Goal: Information Seeking & Learning: Learn about a topic

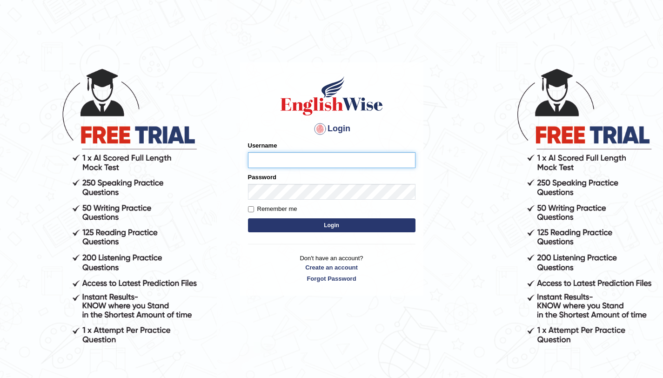
click at [381, 158] on input "Username" at bounding box center [331, 160] width 167 height 16
type input "aliahmad_parramatta"
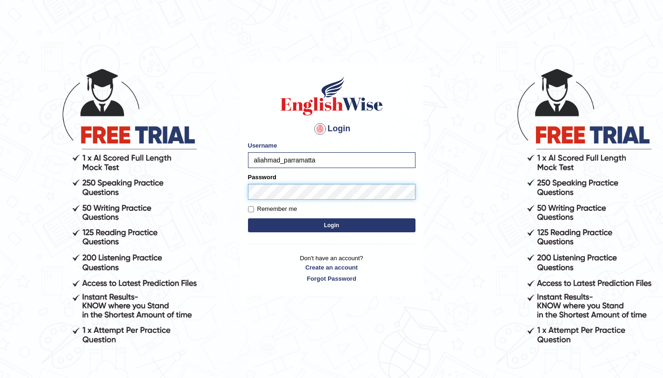
click at [248, 218] on button "Login" at bounding box center [331, 225] width 167 height 14
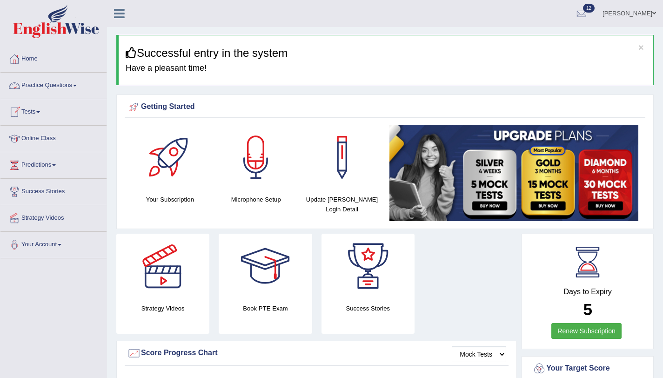
click at [82, 90] on link "Practice Questions" at bounding box center [53, 84] width 106 height 23
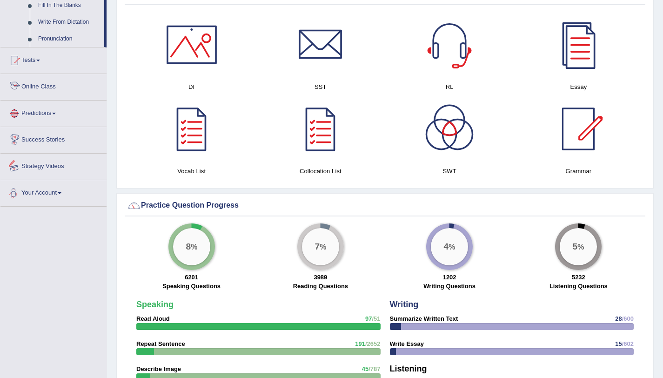
scroll to position [486, 0]
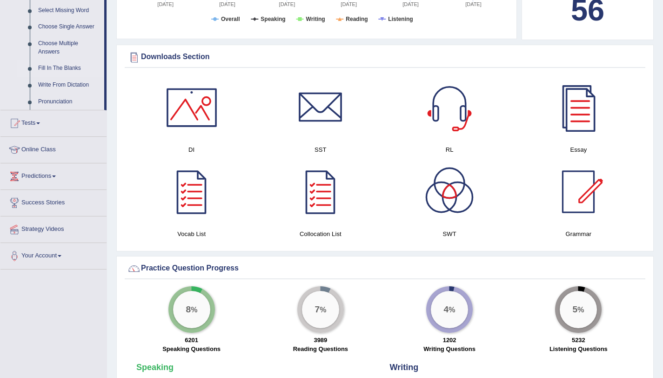
click at [70, 76] on link "Fill In The Blanks" at bounding box center [69, 68] width 70 height 17
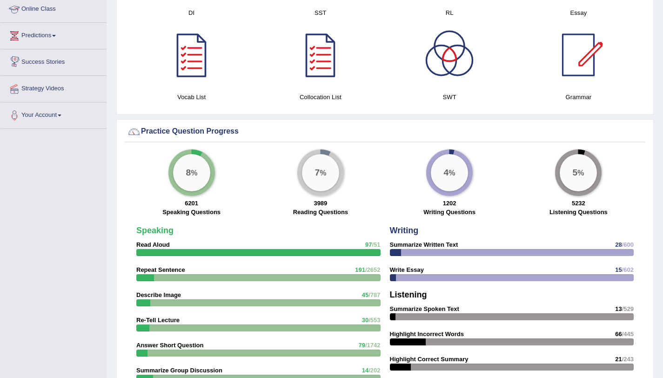
scroll to position [511, 0]
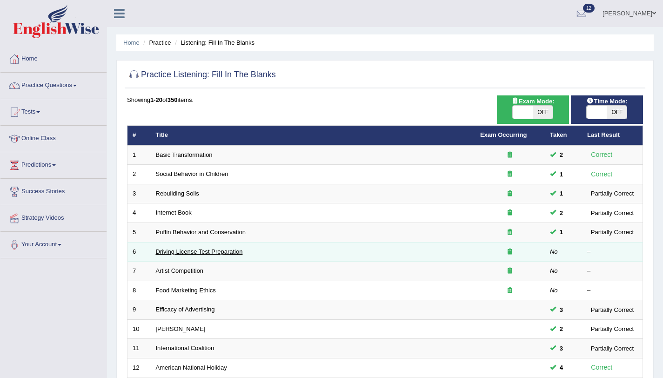
click at [176, 254] on link "Driving License Test Preparation" at bounding box center [199, 251] width 87 height 7
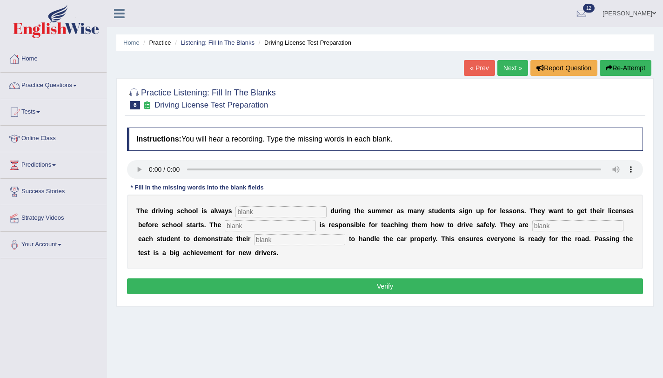
click at [253, 213] on input "text" at bounding box center [280, 211] width 91 height 11
type input "busy"
click at [247, 227] on input "text" at bounding box center [270, 225] width 91 height 11
type input "instract"
click at [555, 225] on input "text" at bounding box center [577, 225] width 91 height 11
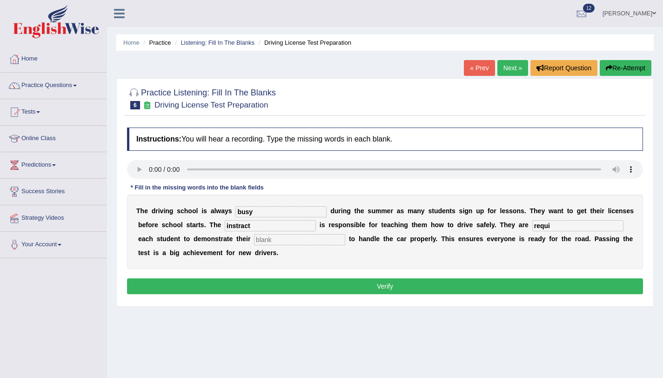
type input "requi"
click at [296, 239] on input "text" at bounding box center [299, 239] width 91 height 11
type input "car"
click at [258, 227] on input "instract" at bounding box center [270, 225] width 91 height 11
type input "instracttor"
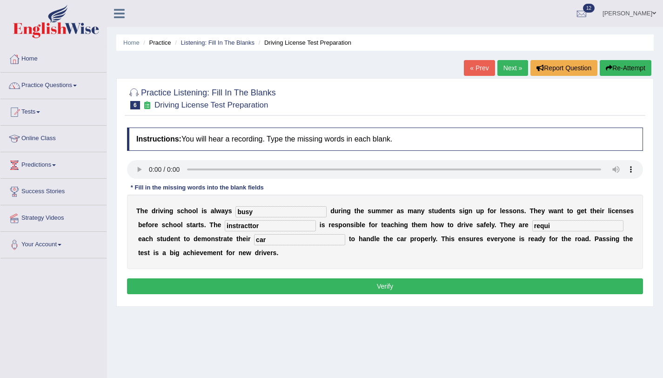
click at [541, 225] on input "requi" at bounding box center [577, 225] width 91 height 11
type input "requiring"
click at [322, 291] on button "Verify" at bounding box center [385, 286] width 516 height 16
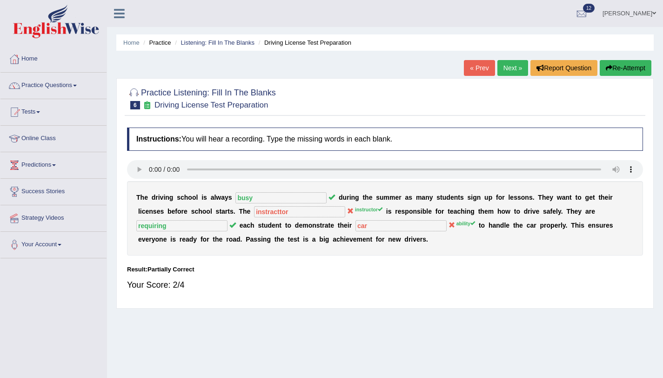
click at [614, 68] on button "Re-Attempt" at bounding box center [626, 68] width 52 height 16
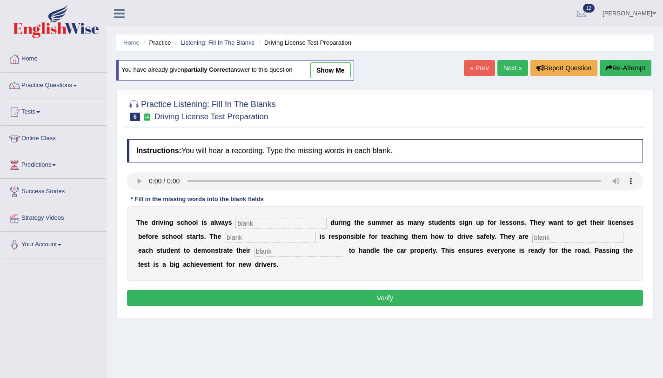
click at [256, 223] on input "text" at bounding box center [280, 223] width 91 height 11
type input "busy"
click at [239, 241] on input "text" at bounding box center [270, 237] width 91 height 11
type input "instructor"
click at [548, 235] on input "text" at bounding box center [577, 237] width 91 height 11
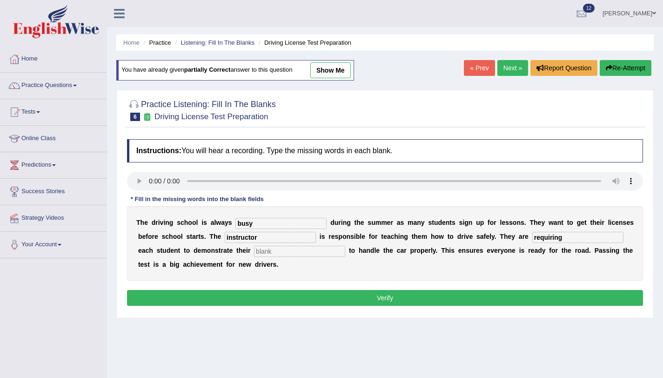
type input "requiring"
click at [304, 246] on input "text" at bounding box center [299, 251] width 91 height 11
type input "ability"
click at [322, 294] on button "Verify" at bounding box center [385, 298] width 516 height 16
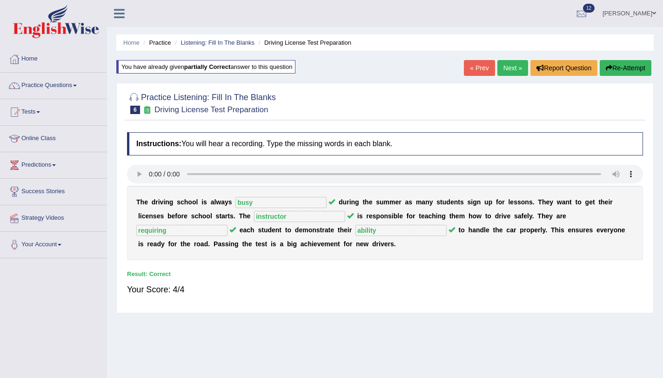
click at [506, 73] on link "Next »" at bounding box center [512, 68] width 31 height 16
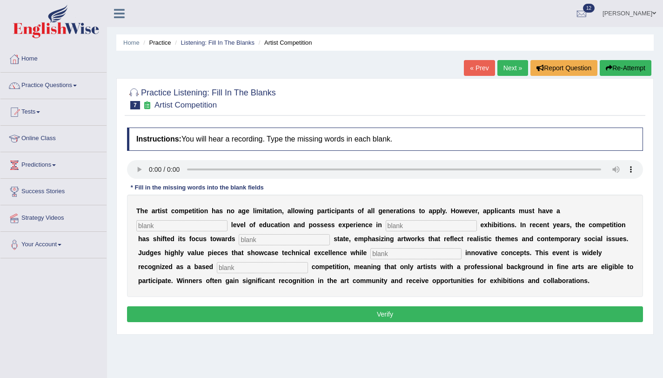
click at [165, 227] on input "text" at bounding box center [181, 225] width 91 height 11
type input "grduation"
click at [281, 242] on input "text" at bounding box center [284, 239] width 91 height 11
click at [370, 257] on input "text" at bounding box center [415, 253] width 91 height 11
type input "incor"
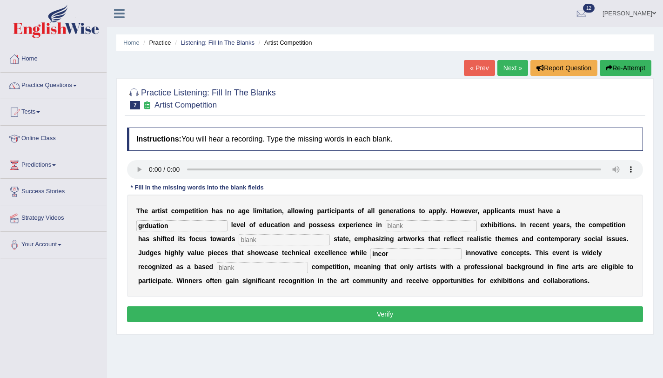
click at [217, 269] on input "text" at bounding box center [262, 267] width 91 height 11
type input "profession"
click at [370, 258] on input "incor" at bounding box center [415, 253] width 91 height 11
type input "incorporate"
click at [255, 239] on input "text" at bounding box center [284, 239] width 91 height 11
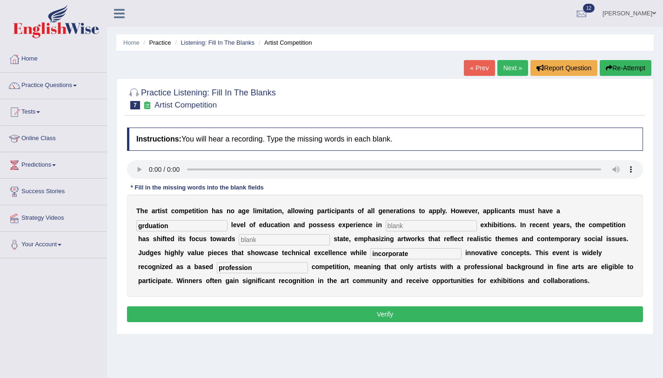
click at [273, 242] on input "text" at bounding box center [284, 239] width 91 height 11
type input "real"
click at [421, 227] on input "text" at bounding box center [431, 225] width 91 height 11
type input "sculpture"
click at [352, 315] on button "Verify" at bounding box center [385, 314] width 516 height 16
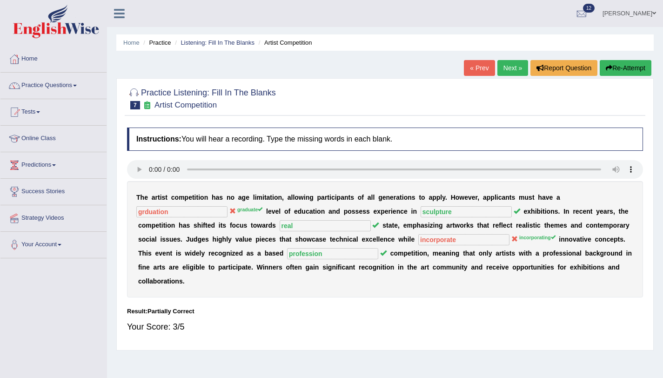
click at [506, 68] on link "Next »" at bounding box center [512, 68] width 31 height 16
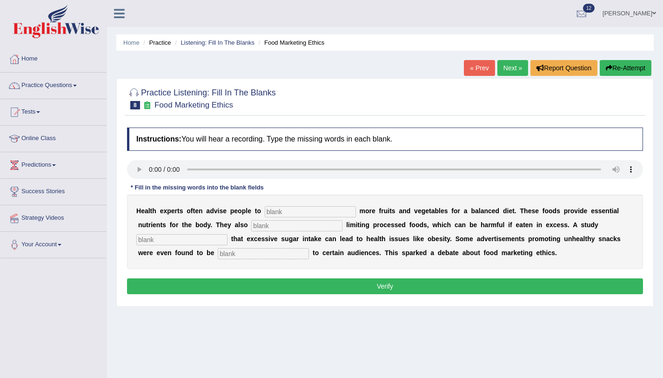
click at [290, 214] on input "text" at bounding box center [310, 211] width 91 height 11
type input "consume"
click at [271, 227] on input "text" at bounding box center [296, 225] width 91 height 11
type input "recomended"
click at [198, 241] on input "text" at bounding box center [181, 239] width 91 height 11
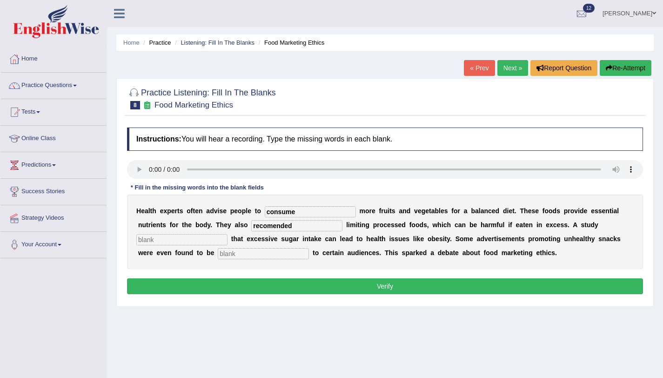
click at [218, 257] on input "text" at bounding box center [263, 253] width 91 height 11
type input "ofensive"
click at [172, 237] on input "text" at bounding box center [181, 239] width 91 height 11
click at [160, 243] on div "H e a l t h e x p e r t s o f t e n a d v i s e p e o p l e t o consume m o r e…" at bounding box center [385, 231] width 516 height 74
click at [160, 243] on input "text" at bounding box center [181, 239] width 91 height 11
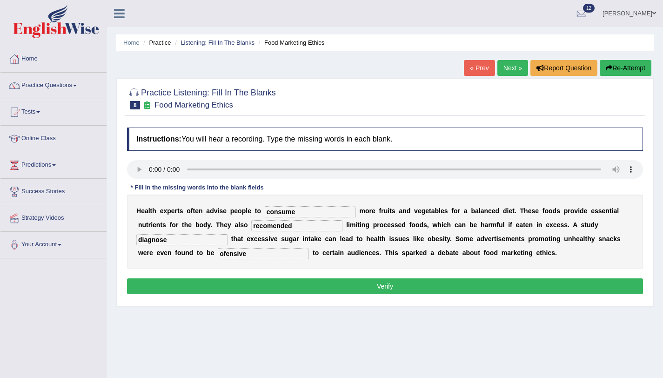
type input "diagnose"
click at [266, 291] on button "Verify" at bounding box center [385, 286] width 516 height 16
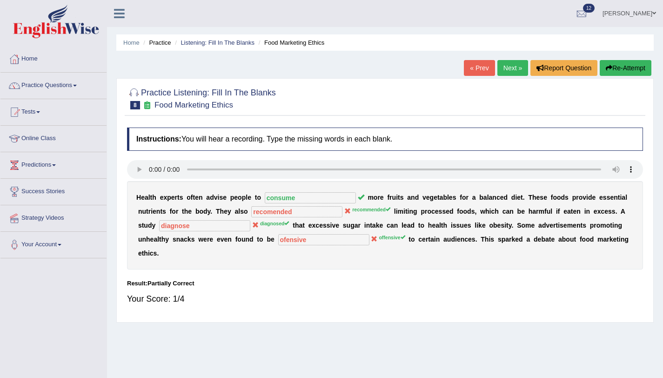
click at [618, 68] on button "Re-Attempt" at bounding box center [626, 68] width 52 height 16
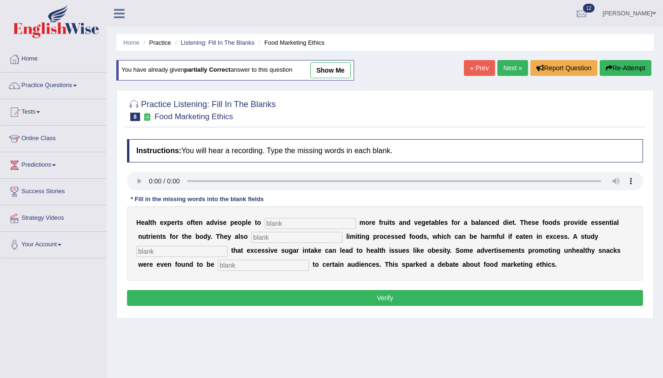
click at [276, 223] on input "text" at bounding box center [310, 223] width 91 height 11
type input "consume"
click at [273, 239] on input "text" at bounding box center [296, 237] width 91 height 11
type input "recommended"
click at [171, 254] on input "text" at bounding box center [181, 251] width 91 height 11
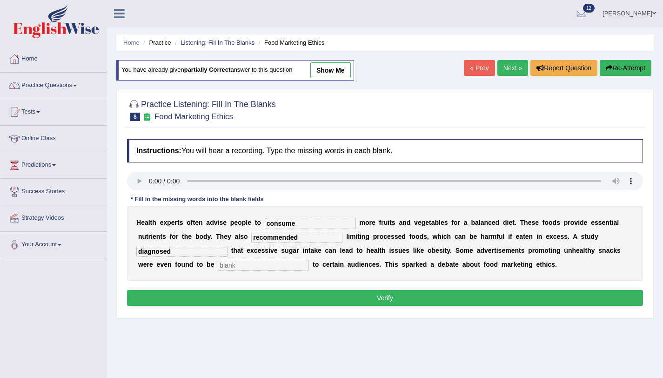
type input "diagnosed"
click at [228, 264] on input "text" at bounding box center [263, 265] width 91 height 11
type input "offensive"
click at [238, 296] on button "Verify" at bounding box center [385, 298] width 516 height 16
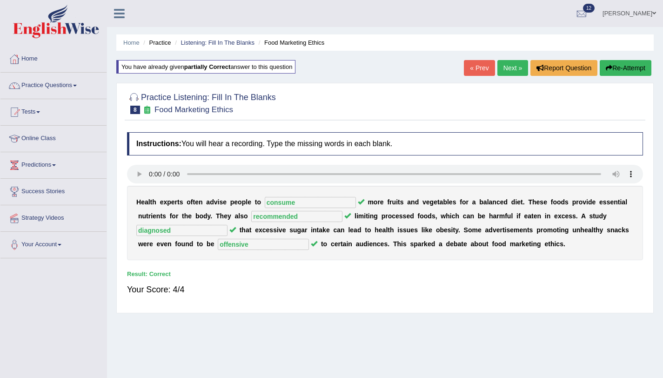
click at [504, 60] on link "Next »" at bounding box center [512, 68] width 31 height 16
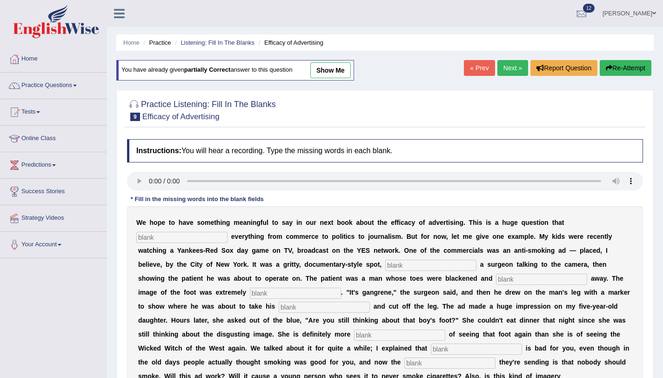
click at [167, 238] on input "text" at bounding box center [181, 237] width 91 height 11
type input "impact"
click at [385, 268] on input "text" at bounding box center [430, 265] width 91 height 11
type input "featuring"
click at [496, 280] on input "text" at bounding box center [541, 279] width 91 height 11
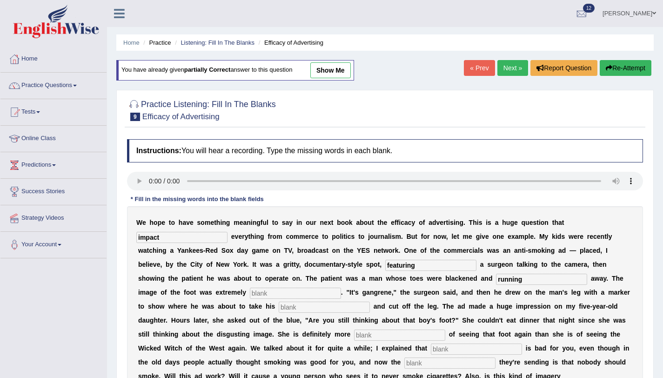
type input "running"
click at [250, 294] on input "text" at bounding box center [295, 292] width 91 height 11
type input "disgusting"
click at [496, 283] on input "running" at bounding box center [541, 279] width 91 height 11
click at [279, 308] on input "text" at bounding box center [324, 306] width 91 height 11
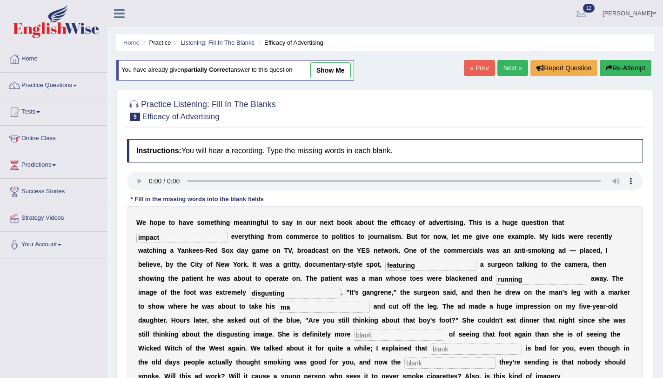
type input "m"
type input "haxo"
click at [354, 336] on input "text" at bounding box center [399, 334] width 91 height 11
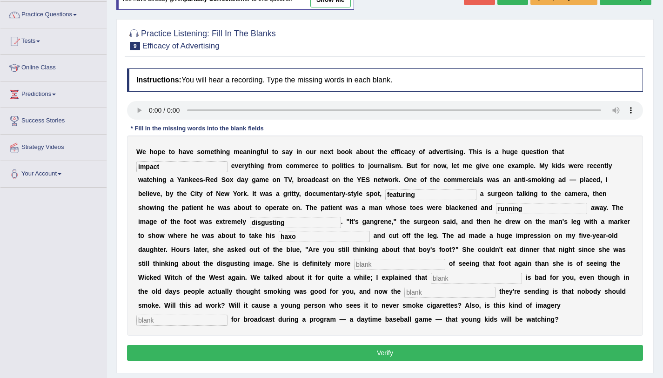
scroll to position [111, 0]
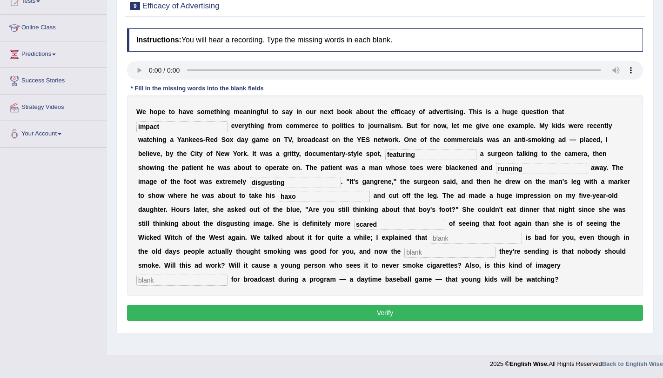
type input "scared"
click at [431, 236] on input "text" at bounding box center [476, 238] width 91 height 11
type input "smoking"
click at [404, 254] on input "text" at bounding box center [449, 252] width 91 height 11
type input "massege"
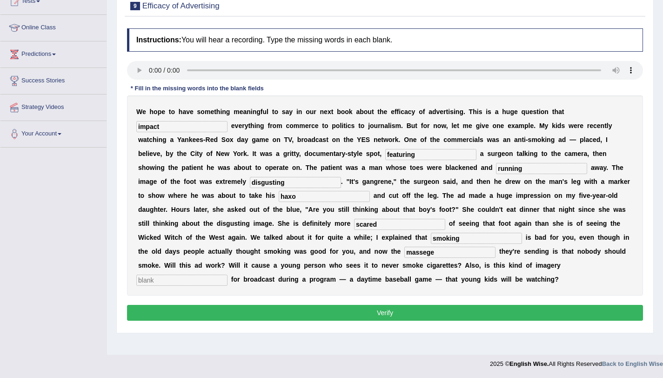
click at [227, 274] on input "text" at bounding box center [181, 279] width 91 height 11
type input "appropriate"
click at [443, 312] on button "Verify" at bounding box center [385, 313] width 516 height 16
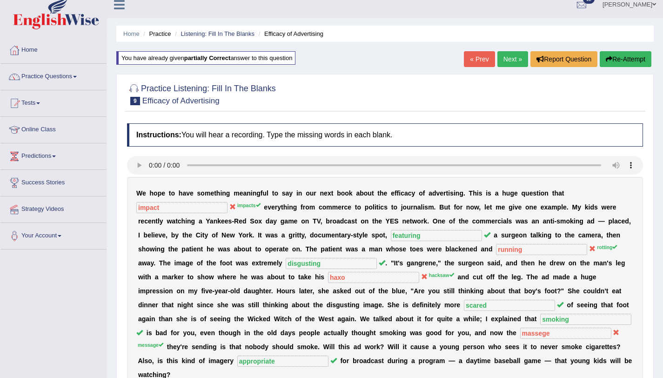
scroll to position [0, 0]
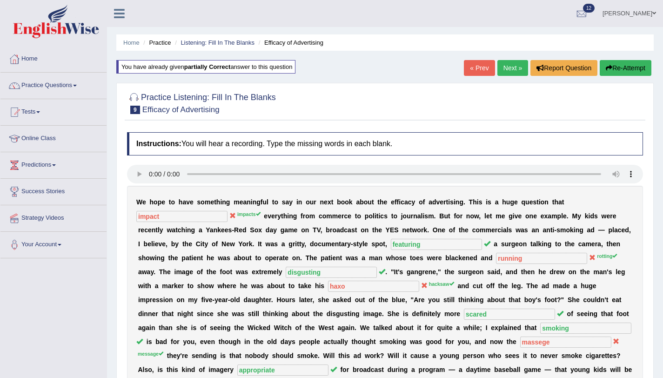
click at [508, 65] on link "Next »" at bounding box center [512, 68] width 31 height 16
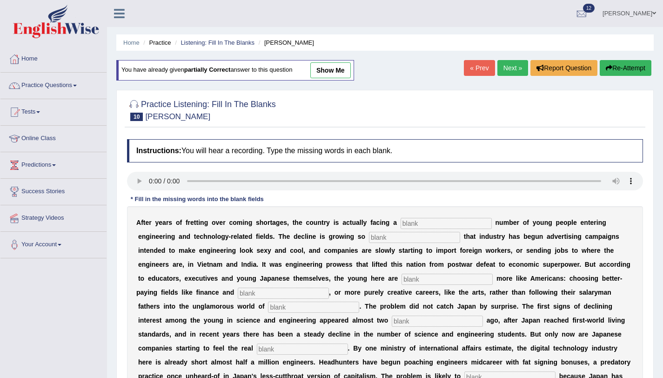
scroll to position [111, 0]
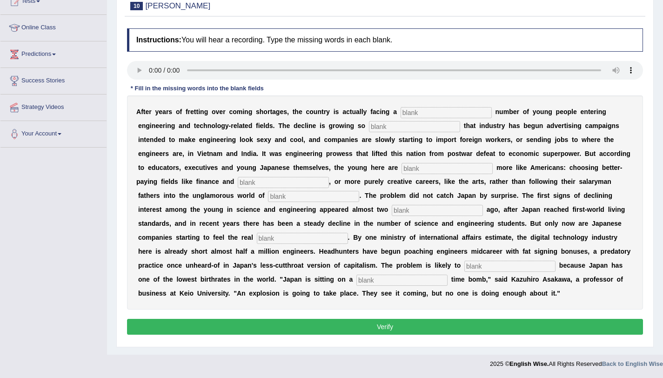
click at [418, 111] on input "text" at bounding box center [446, 112] width 91 height 11
type input "dwindilg"
click at [370, 127] on input "text" at bounding box center [414, 126] width 91 height 11
type input "drustic"
click at [401, 167] on input "text" at bounding box center [446, 168] width 91 height 11
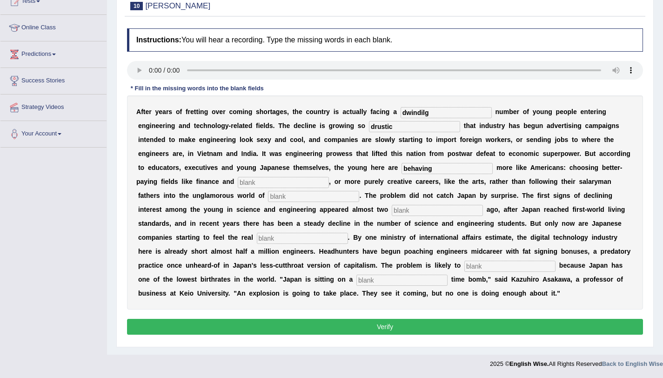
type input "behaving"
click at [238, 184] on input "text" at bounding box center [283, 182] width 91 height 11
type input "madicine"
click at [268, 194] on input "text" at bounding box center [313, 196] width 91 height 11
type input "manufacturing"
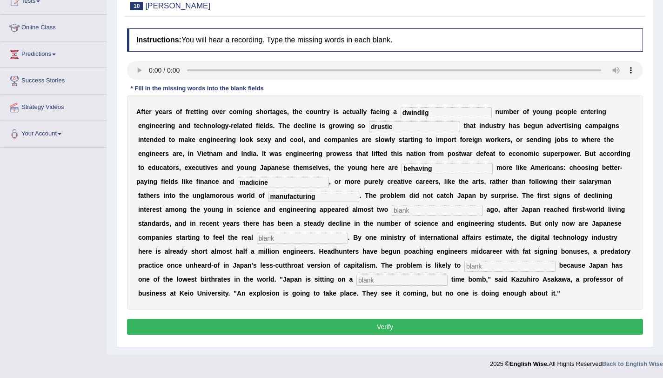
click at [392, 215] on input "text" at bounding box center [437, 210] width 91 height 11
type input "decades"
click at [200, 246] on div "A f t e r y e a r s o f f r e t t i n g o v e r c o m i n g s h o r t a g e s ,…" at bounding box center [385, 202] width 516 height 214
click at [257, 237] on input "text" at bounding box center [302, 238] width 91 height 11
type input "pence"
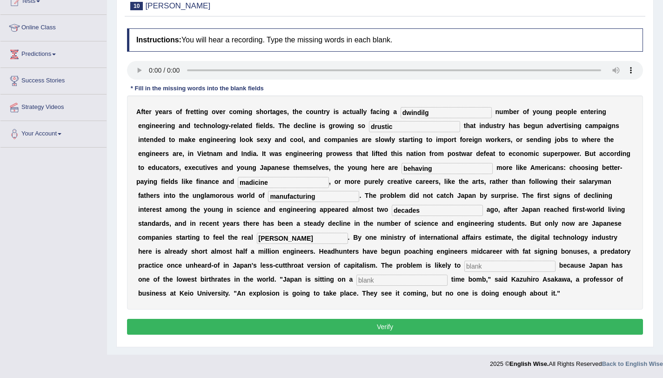
click at [464, 267] on input "text" at bounding box center [509, 265] width 91 height 11
type input "worson"
click at [356, 282] on input "text" at bounding box center [401, 279] width 91 height 11
type input "demographic"
click at [464, 270] on input "worson" at bounding box center [509, 265] width 91 height 11
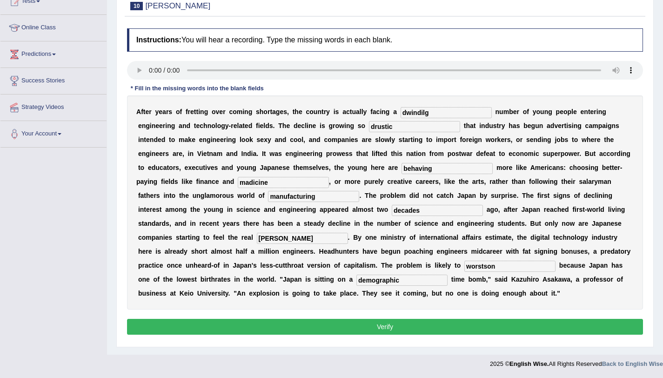
type input "worstson"
click at [238, 184] on input "madicine" at bounding box center [283, 182] width 91 height 11
type input "medicine"
click at [257, 241] on input "pence" at bounding box center [302, 238] width 91 height 11
type input "pench"
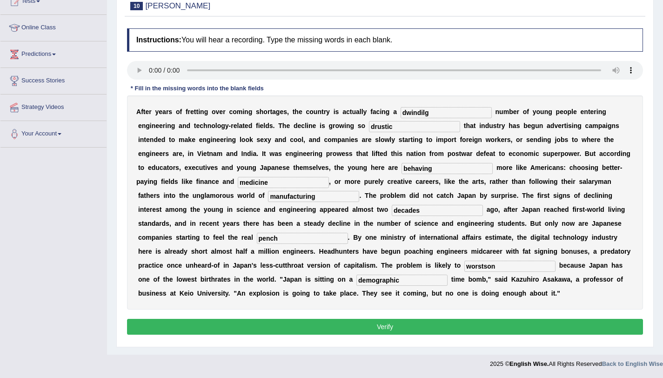
click at [425, 113] on input "dwindilg" at bounding box center [446, 112] width 91 height 11
type input "dwindilg"
click at [333, 329] on button "Verify" at bounding box center [385, 327] width 516 height 16
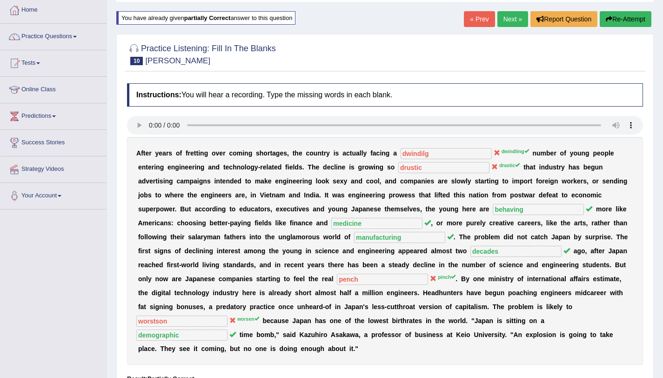
scroll to position [36, 0]
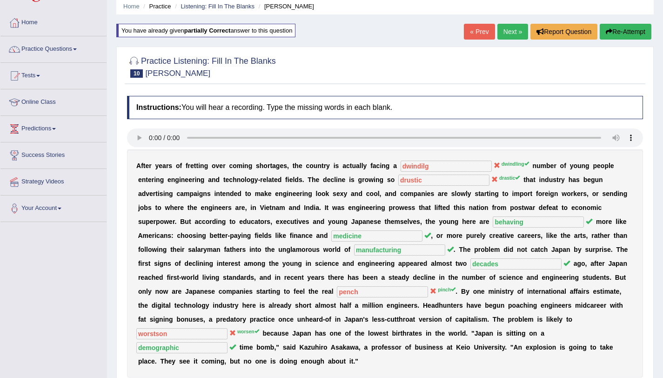
click at [505, 39] on link "Next »" at bounding box center [512, 32] width 31 height 16
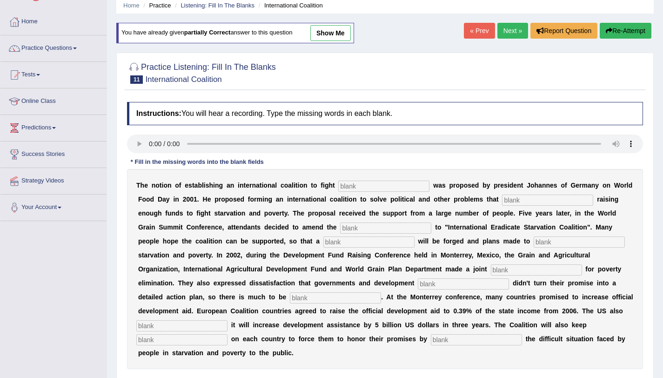
scroll to position [56, 0]
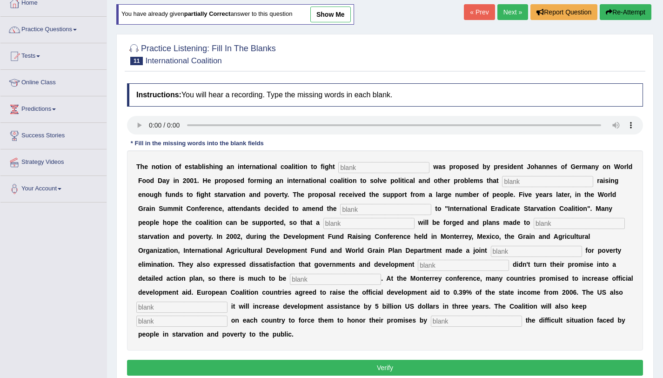
click at [359, 165] on input "text" at bounding box center [383, 167] width 91 height 11
type input "starbation"
click at [518, 184] on input "text" at bounding box center [547, 181] width 91 height 11
type input "abstruct"
click at [368, 213] on input "text" at bounding box center [385, 209] width 91 height 11
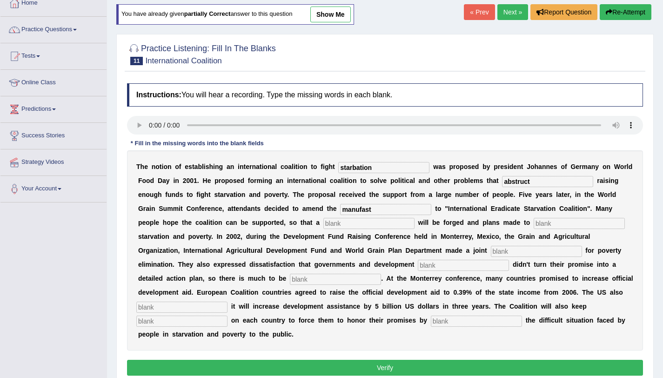
type input "manufast"
click at [332, 224] on input "text" at bounding box center [368, 223] width 91 height 11
type input "resulation"
click at [534, 227] on input "text" at bounding box center [579, 223] width 91 height 11
type input "policy"
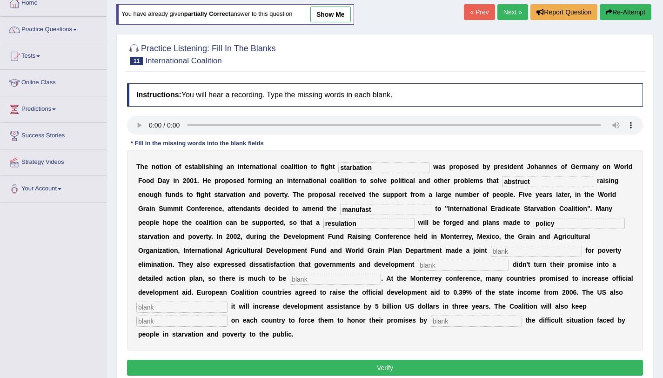
click at [491, 255] on input "text" at bounding box center [536, 251] width 91 height 11
type input "appeal"
click at [418, 268] on input "text" at bounding box center [463, 265] width 91 height 11
type input "partners"
click at [290, 282] on input "text" at bounding box center [335, 279] width 91 height 11
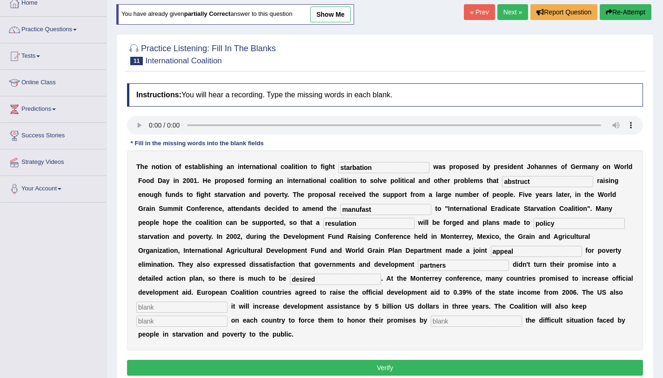
type input "desired"
click at [227, 301] on input "text" at bounding box center [181, 306] width 91 height 11
type input "announced"
click at [227, 315] on input "text" at bounding box center [181, 320] width 91 height 11
type input "pressure"
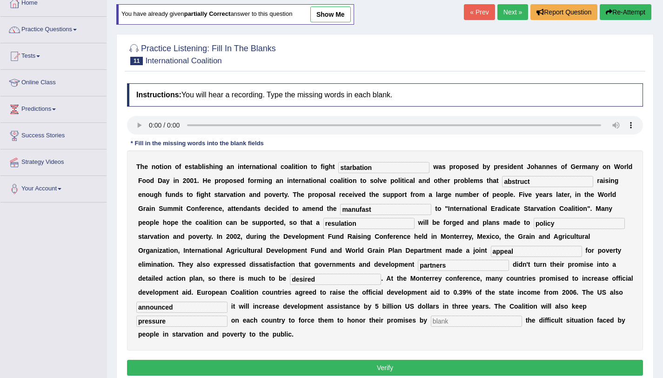
click at [256, 328] on div "T h e n o t i o n o f e s t a b l i s h i n g a n i n t e r n a t i o n a l c o…" at bounding box center [385, 250] width 516 height 200
click at [431, 326] on input "text" at bounding box center [476, 320] width 91 height 11
type input "exposing"
click at [357, 170] on input "starbation" at bounding box center [383, 167] width 91 height 11
type input "starvation"
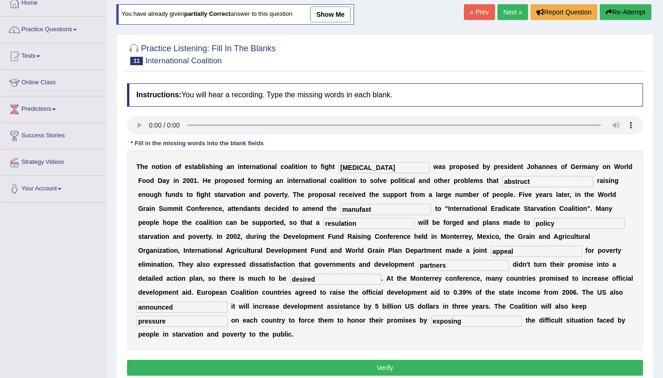
drag, startPoint x: 341, startPoint y: 213, endPoint x: 427, endPoint y: 211, distance: 85.1
click at [344, 212] on input "manufast" at bounding box center [385, 209] width 91 height 11
type input "manifest"
drag, startPoint x: 252, startPoint y: 324, endPoint x: 290, endPoint y: 324, distance: 38.1
click at [431, 324] on input "exposing" at bounding box center [476, 320] width 91 height 11
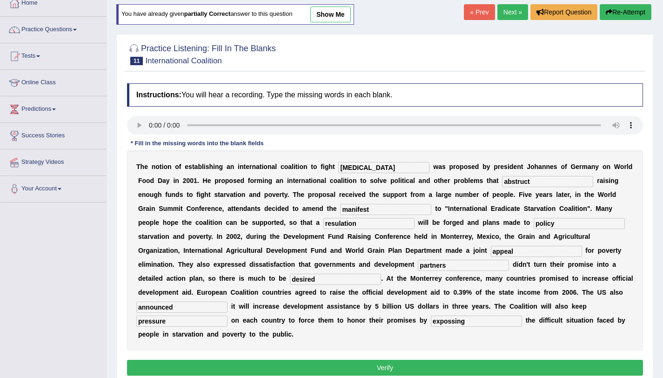
type input "expossing"
click at [309, 360] on button "Verify" at bounding box center [385, 368] width 516 height 16
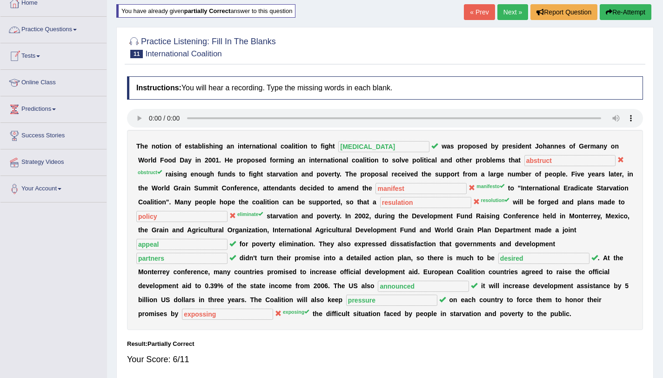
click at [73, 28] on link "Practice Questions" at bounding box center [53, 28] width 106 height 23
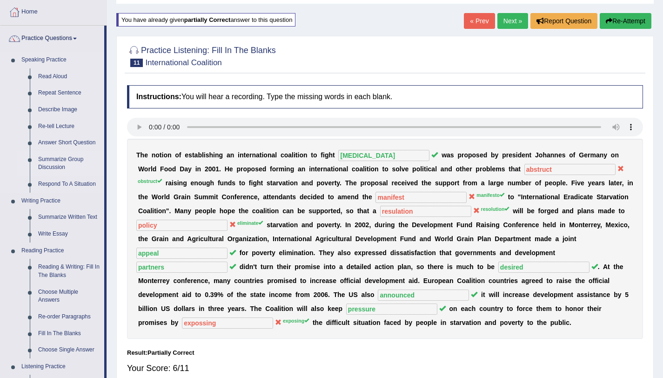
scroll to position [0, 0]
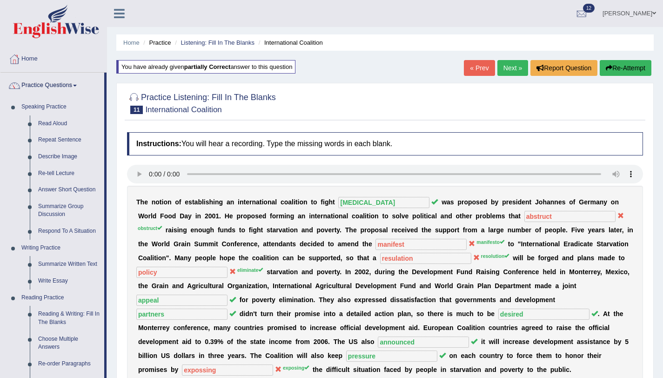
click at [507, 74] on link "Next »" at bounding box center [512, 68] width 31 height 16
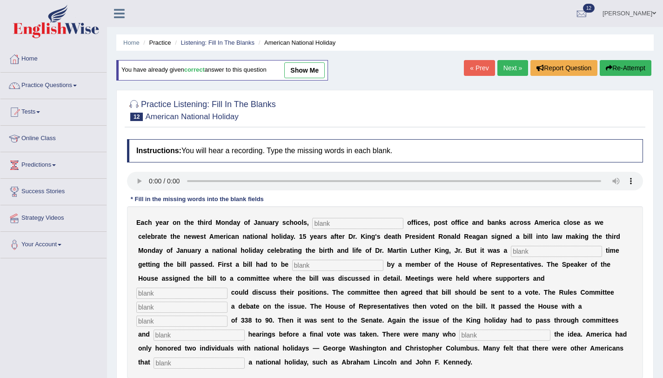
scroll to position [111, 0]
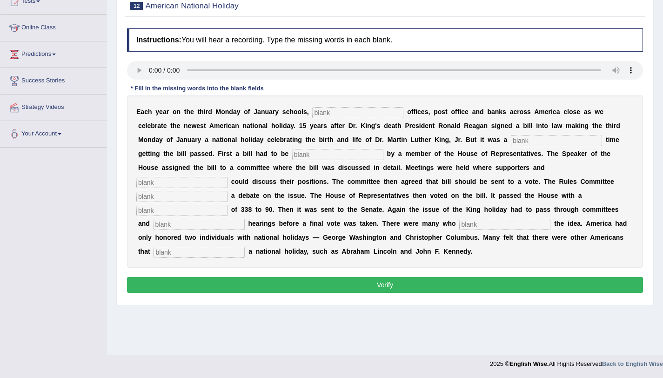
click at [353, 116] on input "text" at bounding box center [357, 112] width 91 height 11
type input "federal"
click at [511, 140] on input "text" at bounding box center [556, 140] width 91 height 11
type input "tough"
click at [292, 155] on input "text" at bounding box center [337, 154] width 91 height 11
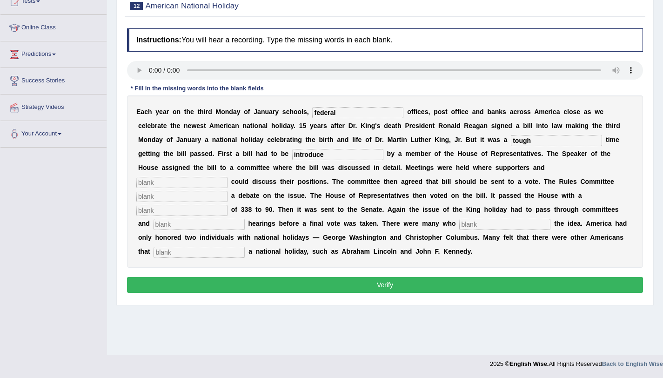
type input "introduce"
click at [227, 177] on input "text" at bounding box center [181, 182] width 91 height 11
type input "oponed"
click at [227, 191] on input "text" at bounding box center [181, 196] width 91 height 11
type input "schedule"
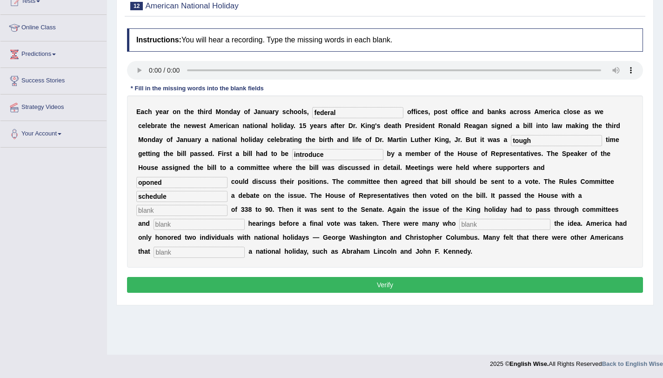
click at [245, 219] on input "text" at bounding box center [199, 224] width 91 height 11
click at [227, 205] on input "text" at bounding box center [181, 210] width 91 height 11
type input "vote"
click at [245, 219] on input "text" at bounding box center [199, 224] width 91 height 11
type input "public"
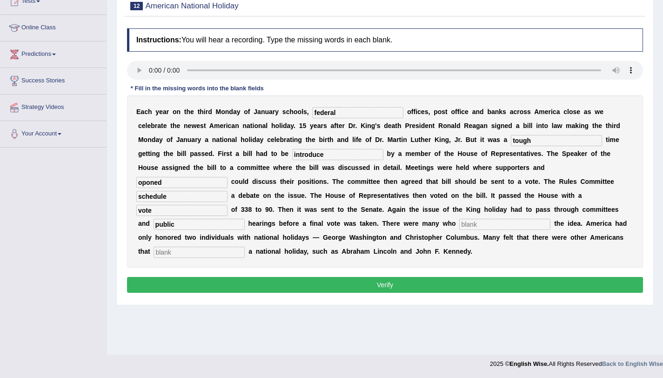
click at [459, 223] on input "text" at bounding box center [504, 224] width 91 height 11
type input "opposed"
click at [245, 247] on input "text" at bounding box center [199, 252] width 91 height 11
type input "deserved"
click at [227, 177] on input "oponed" at bounding box center [181, 182] width 91 height 11
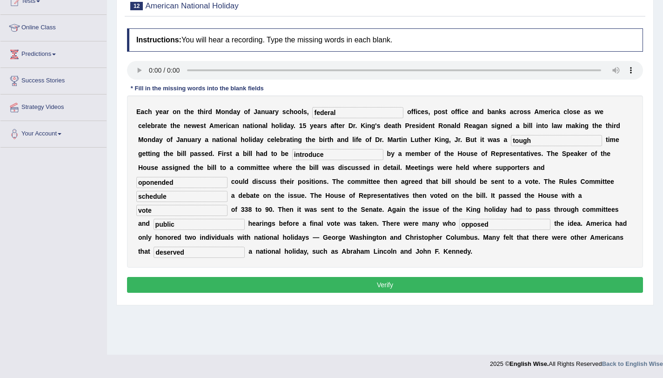
type input "oponended"
click at [393, 284] on button "Verify" at bounding box center [385, 285] width 516 height 16
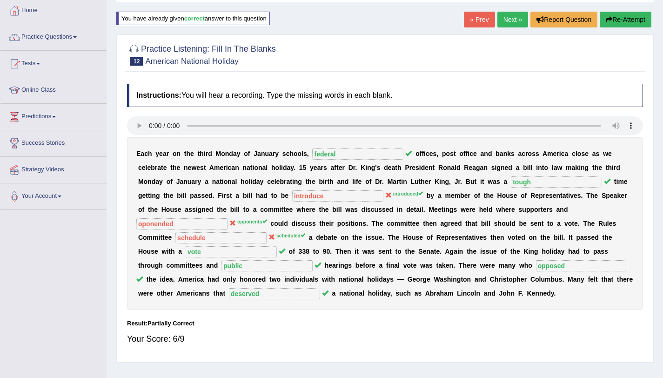
scroll to position [0, 0]
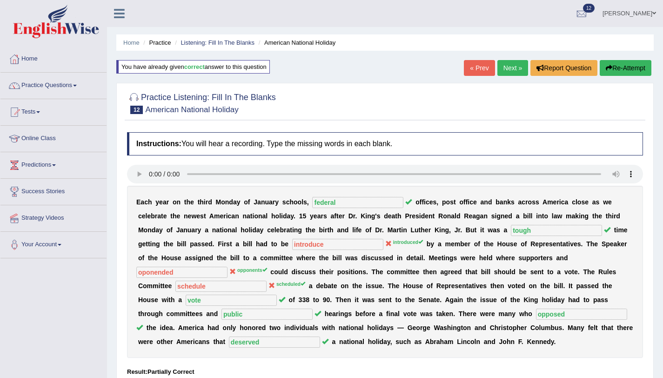
click at [511, 72] on link "Next »" at bounding box center [512, 68] width 31 height 16
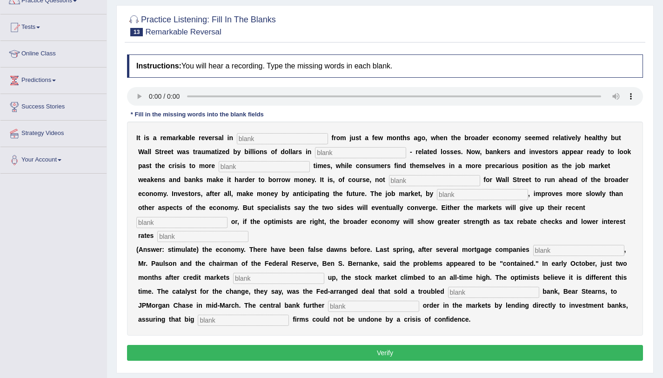
scroll to position [111, 0]
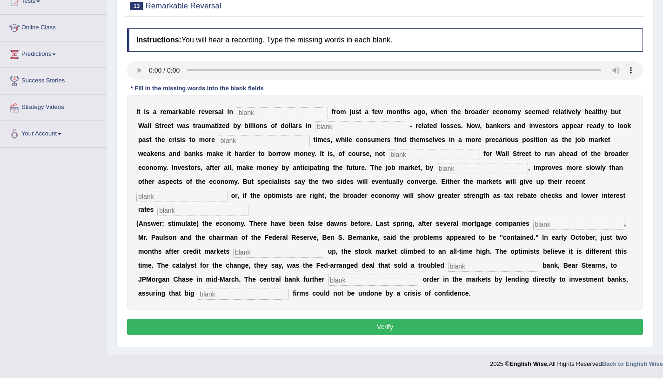
click at [301, 116] on input "text" at bounding box center [282, 112] width 91 height 11
type input "adituteds"
click at [350, 127] on input "text" at bounding box center [360, 126] width 91 height 11
type input "mortgage"
click at [231, 142] on input "text" at bounding box center [264, 140] width 91 height 11
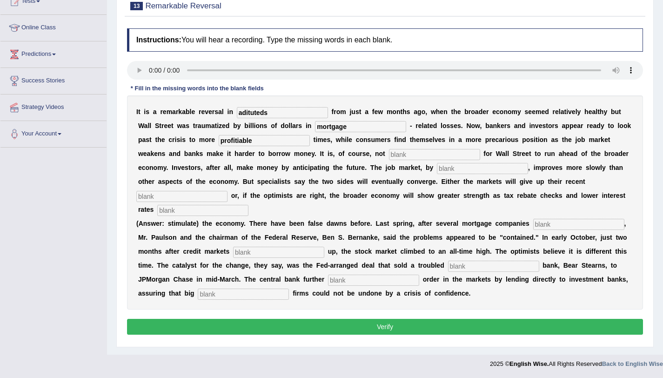
type input "profitiable"
click at [389, 154] on input "text" at bounding box center [434, 154] width 91 height 11
type input "uncommon"
click at [437, 173] on input "text" at bounding box center [482, 168] width 91 height 11
type input "contrasut"
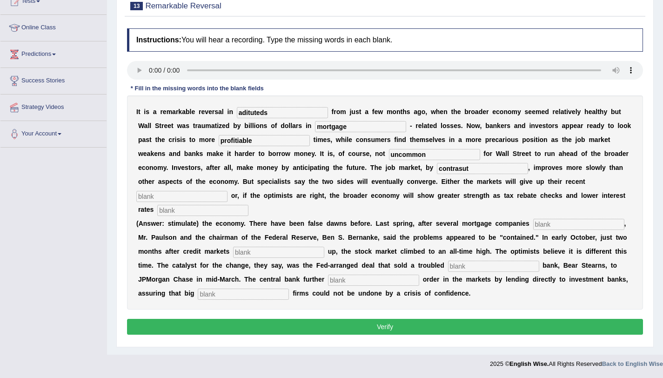
click at [227, 191] on input "text" at bounding box center [181, 196] width 91 height 11
type input "gains"
click at [248, 205] on input "text" at bounding box center [202, 210] width 91 height 11
type input "stimulating"
click at [541, 216] on div "I t i s a r e m a r k a b l e r e v e r s a l i n adituteds f r o m j u s t a f…" at bounding box center [385, 202] width 516 height 214
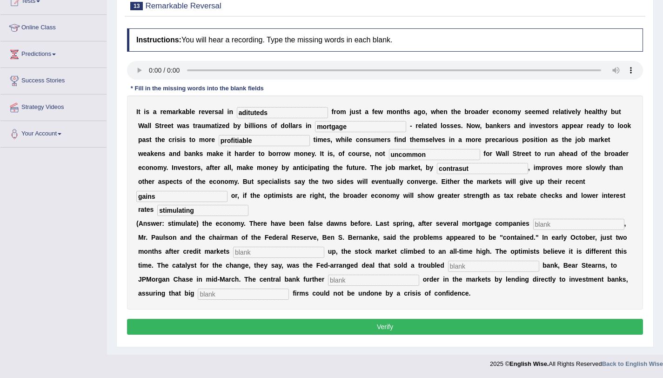
click at [542, 219] on input "text" at bounding box center [578, 224] width 91 height 11
type input "collapsed"
click at [268, 247] on input "text" at bounding box center [278, 252] width 91 height 11
type input "froze"
click at [454, 260] on input "text" at bounding box center [493, 265] width 91 height 11
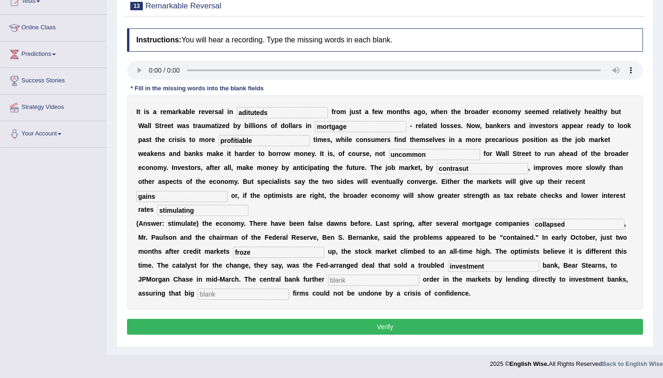
type input "investment"
click at [341, 274] on input "text" at bounding box center [373, 279] width 91 height 11
type input "stored"
click at [211, 288] on input "text" at bounding box center [243, 293] width 91 height 11
type input "security"
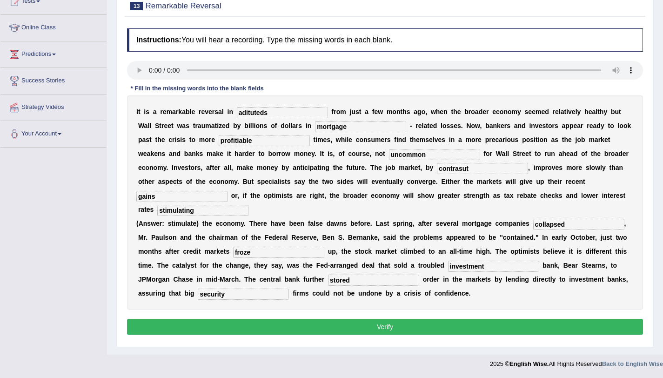
click at [250, 113] on input "adituteds" at bounding box center [282, 112] width 91 height 11
type input "adituteds"
click at [219, 142] on input "profitiable" at bounding box center [264, 140] width 91 height 11
type input "profitable"
click at [437, 169] on input "contrasut" at bounding box center [482, 168] width 91 height 11
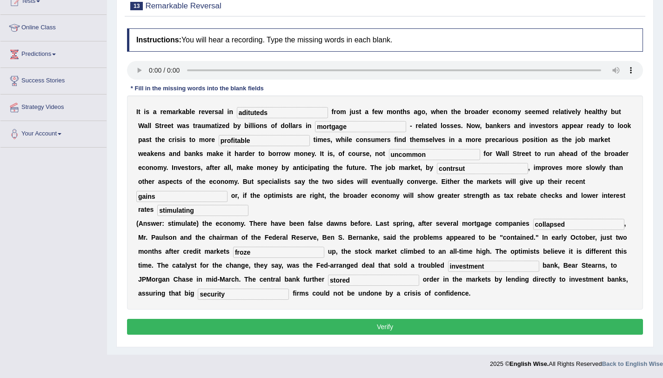
click at [437, 171] on input "contrsut" at bounding box center [482, 168] width 91 height 11
click at [437, 170] on input "contrut" at bounding box center [482, 168] width 91 height 11
type input "contrust"
click at [248, 205] on input "stimulating" at bounding box center [202, 210] width 91 height 11
click at [459, 319] on button "Verify" at bounding box center [385, 327] width 516 height 16
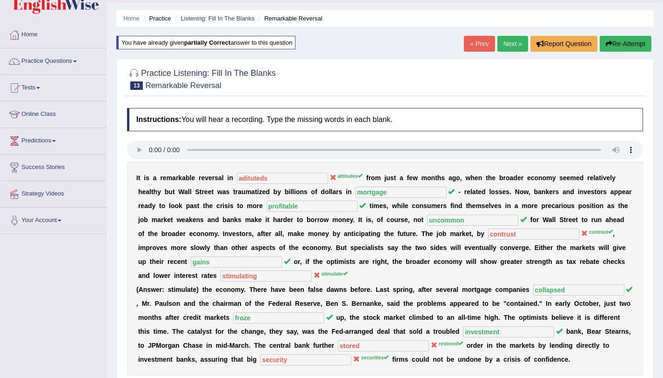
scroll to position [0, 0]
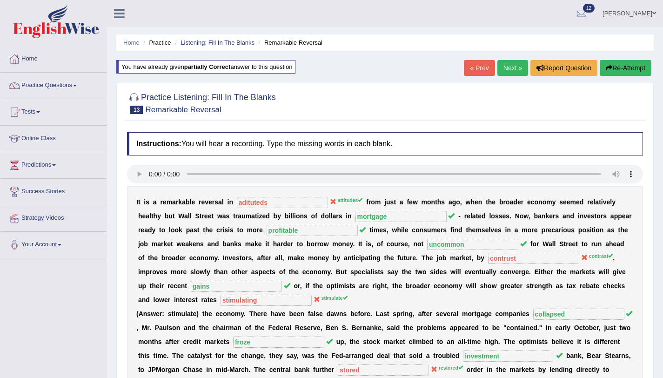
click at [632, 8] on link "Ali Ahmad Shafai" at bounding box center [628, 12] width 67 height 24
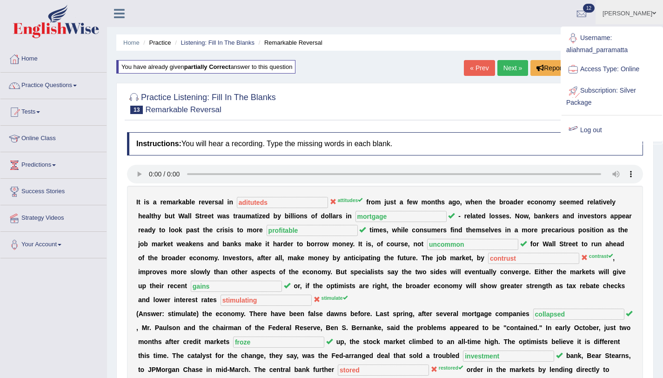
click at [594, 132] on link "Log out" at bounding box center [611, 130] width 100 height 21
